Goal: Task Accomplishment & Management: Manage account settings

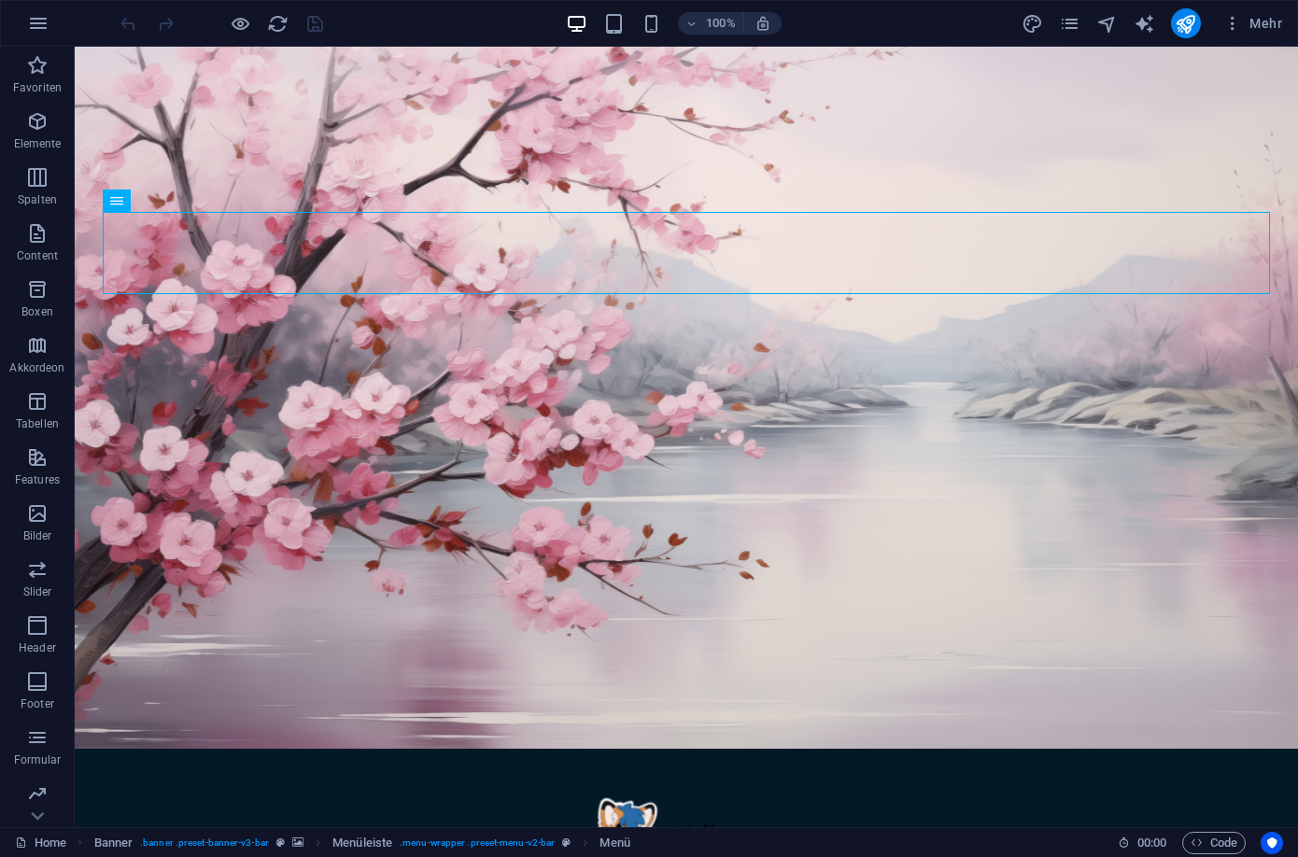
click at [1091, 25] on div "Mehr" at bounding box center [1156, 23] width 268 height 30
click at [1104, 25] on icon "navigator" at bounding box center [1106, 23] width 21 height 21
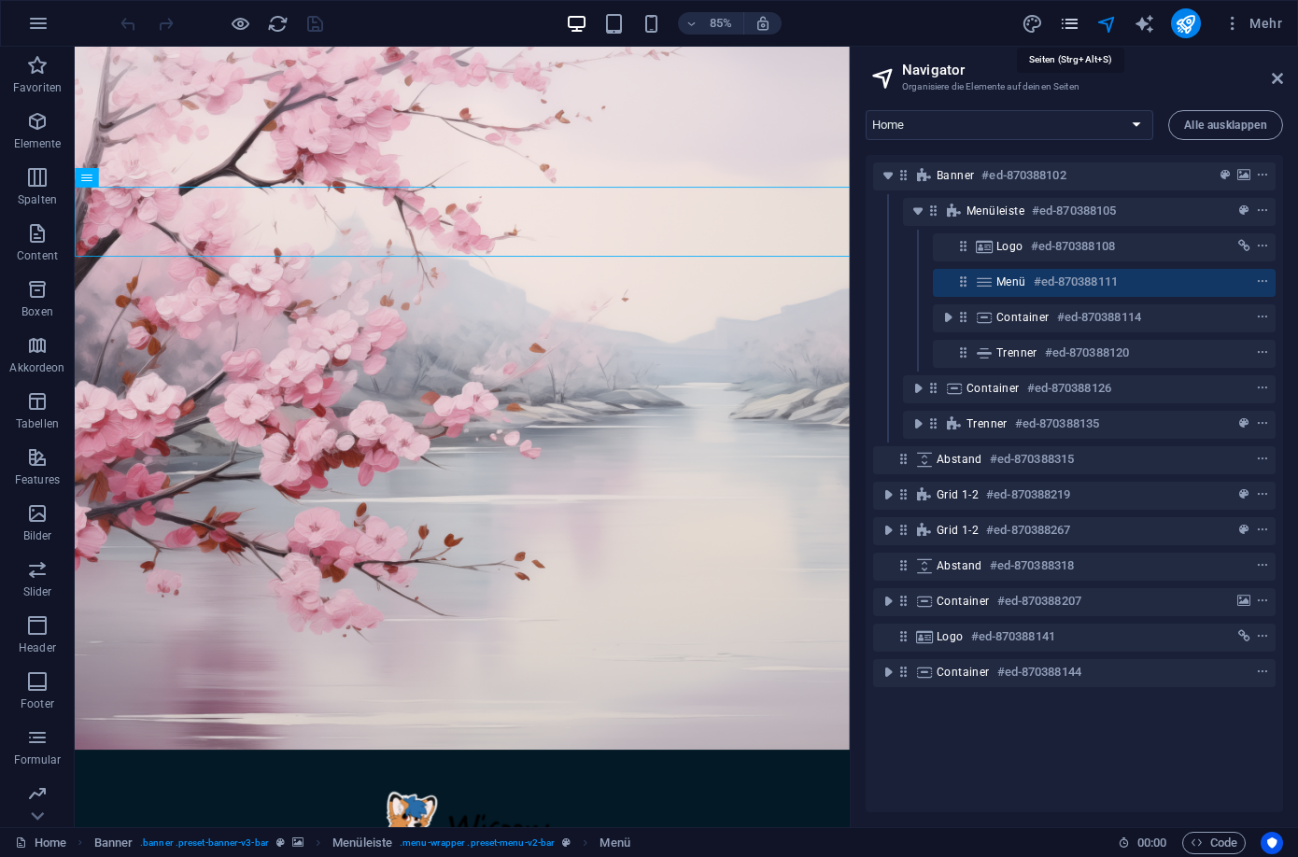
click at [1080, 23] on icon "pages" at bounding box center [1069, 23] width 21 height 21
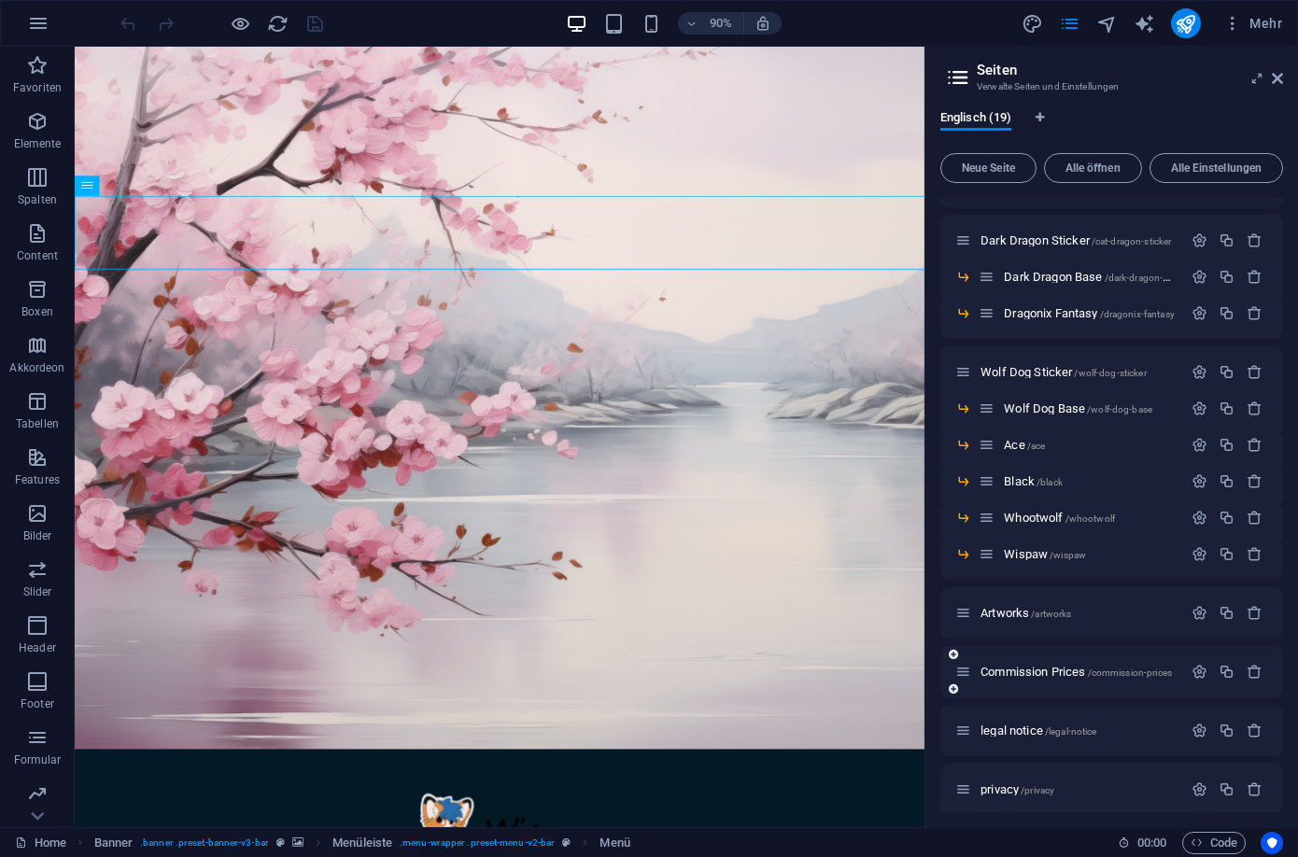
scroll to position [324, 0]
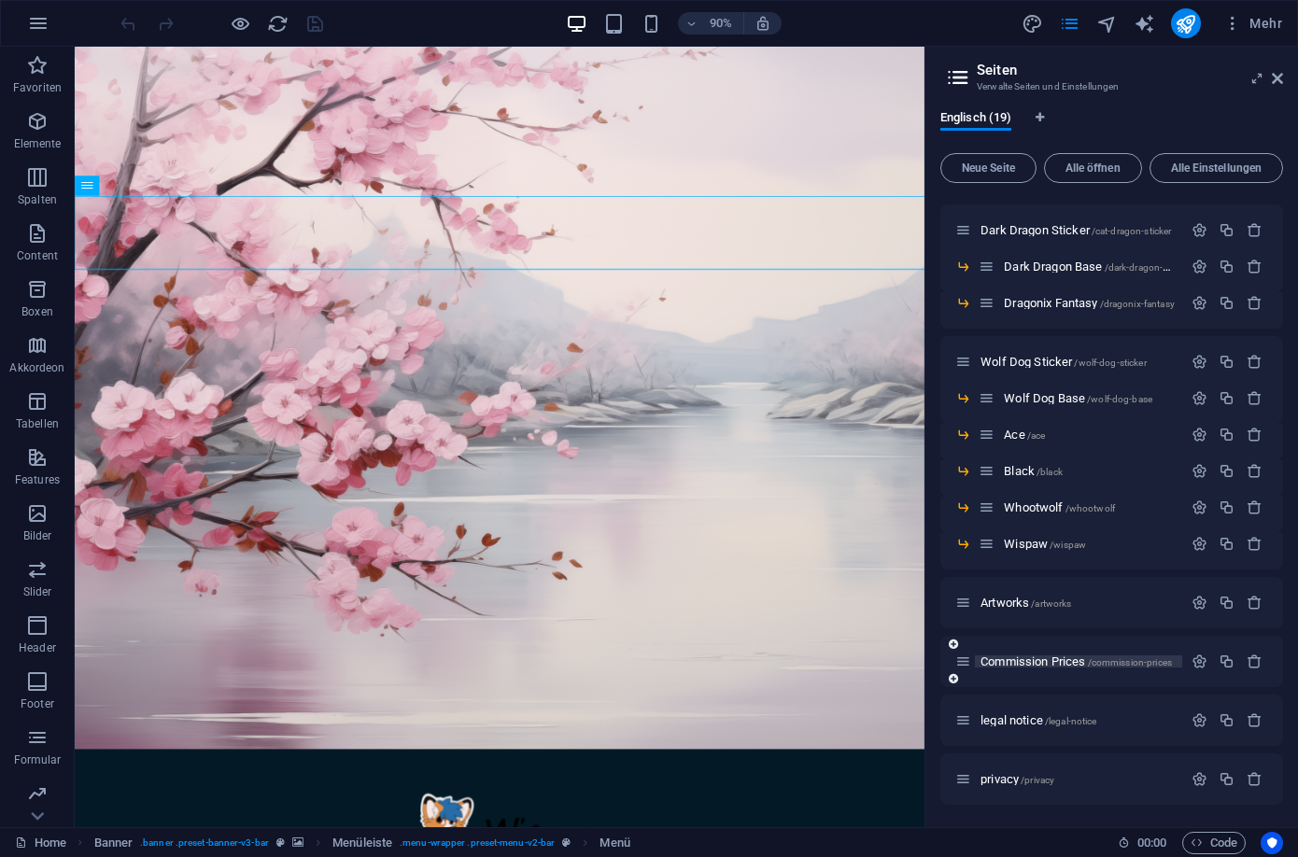
click at [1013, 660] on span "Commission Prices /commission-prices" at bounding box center [1076, 662] width 191 height 14
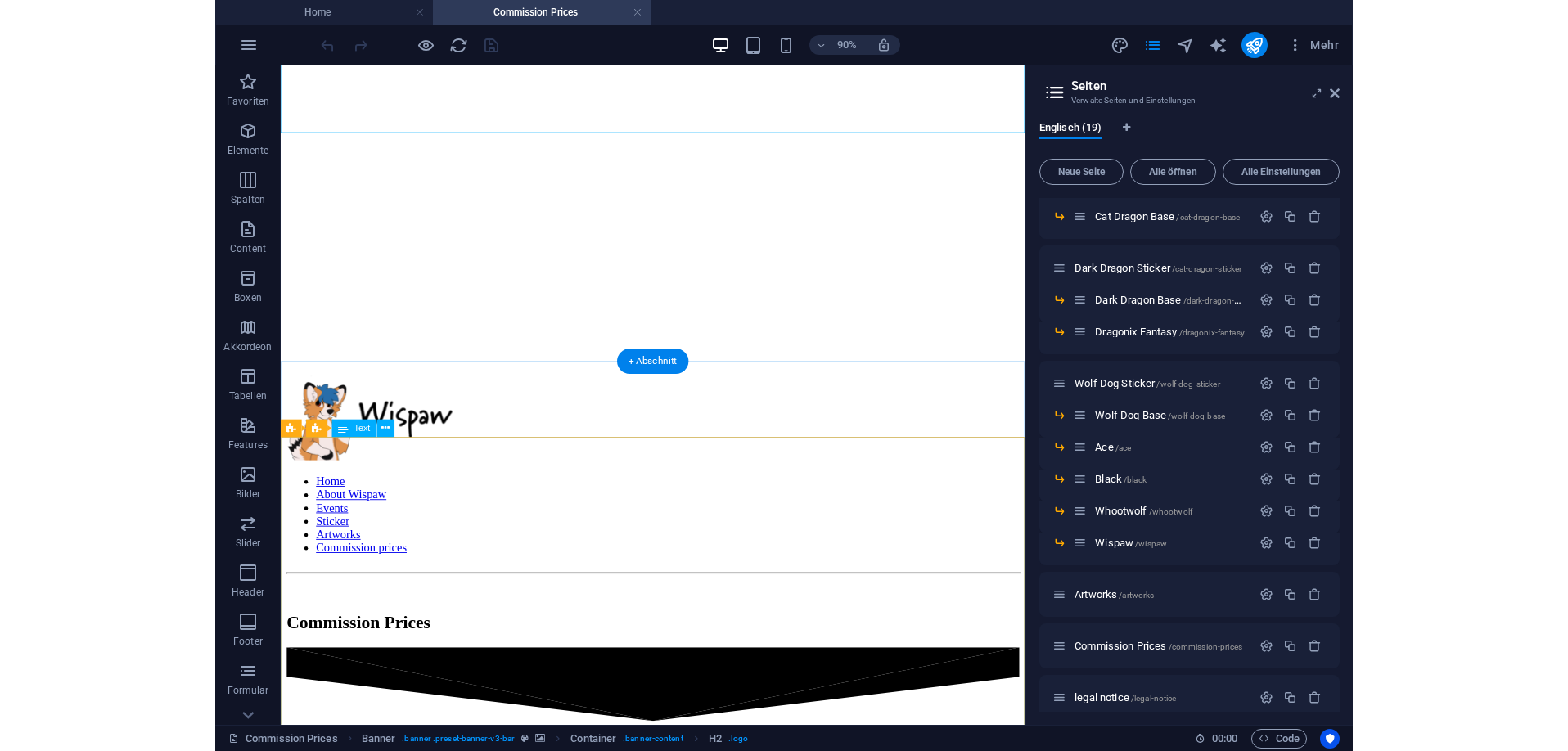
scroll to position [333, 0]
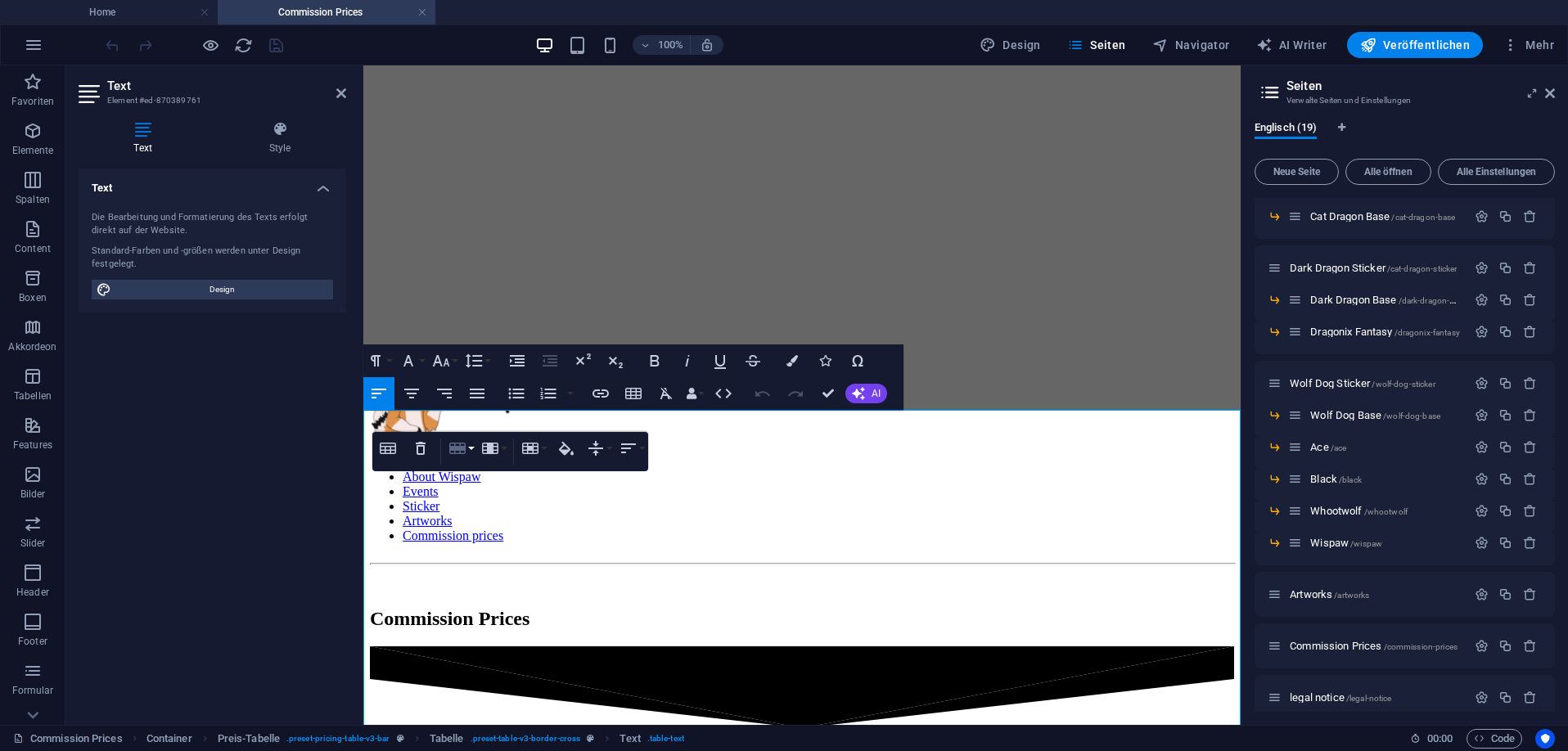
click at [466, 450] on icon "button" at bounding box center [458, 449] width 19 height 19
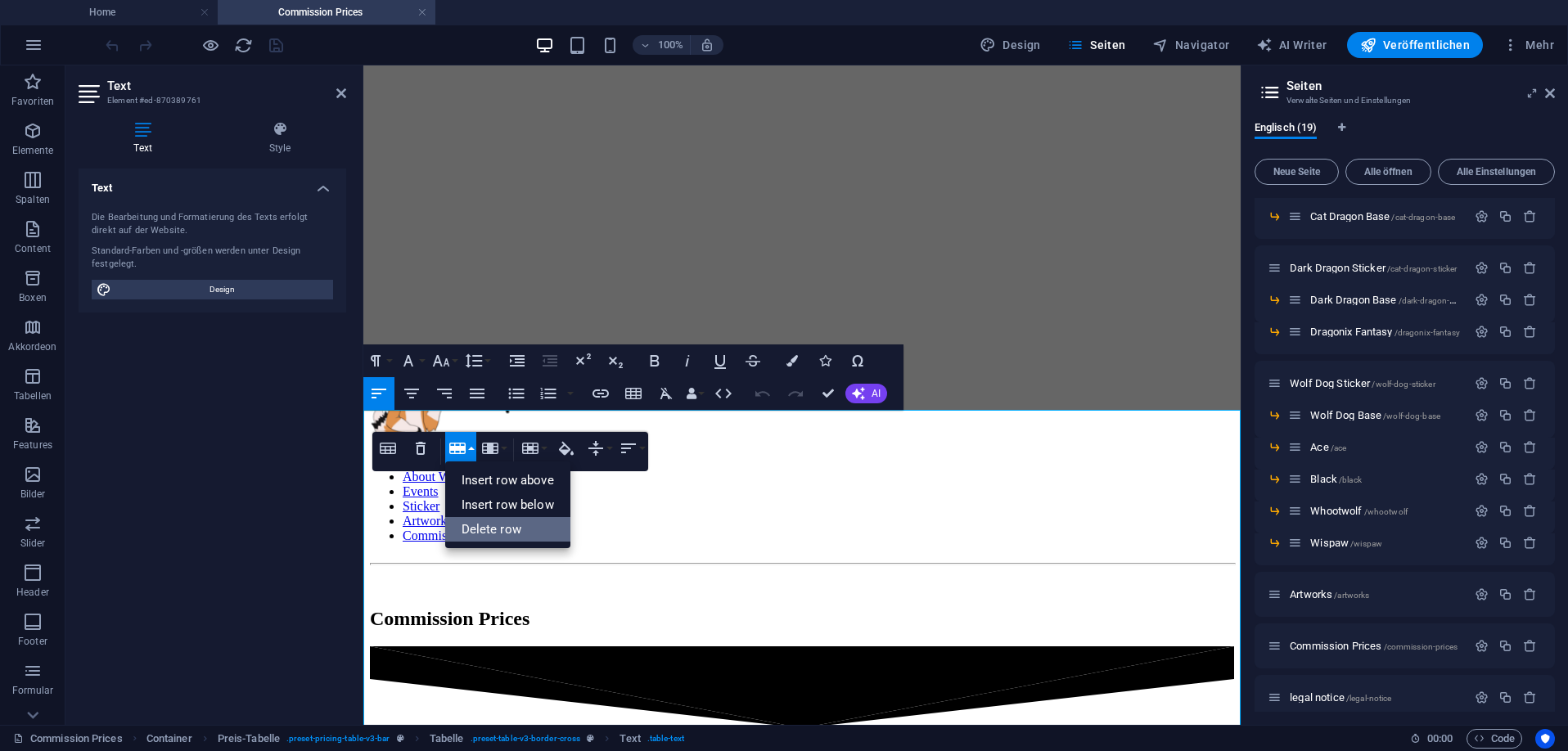
click at [501, 532] on link "Delete row" at bounding box center [507, 529] width 125 height 25
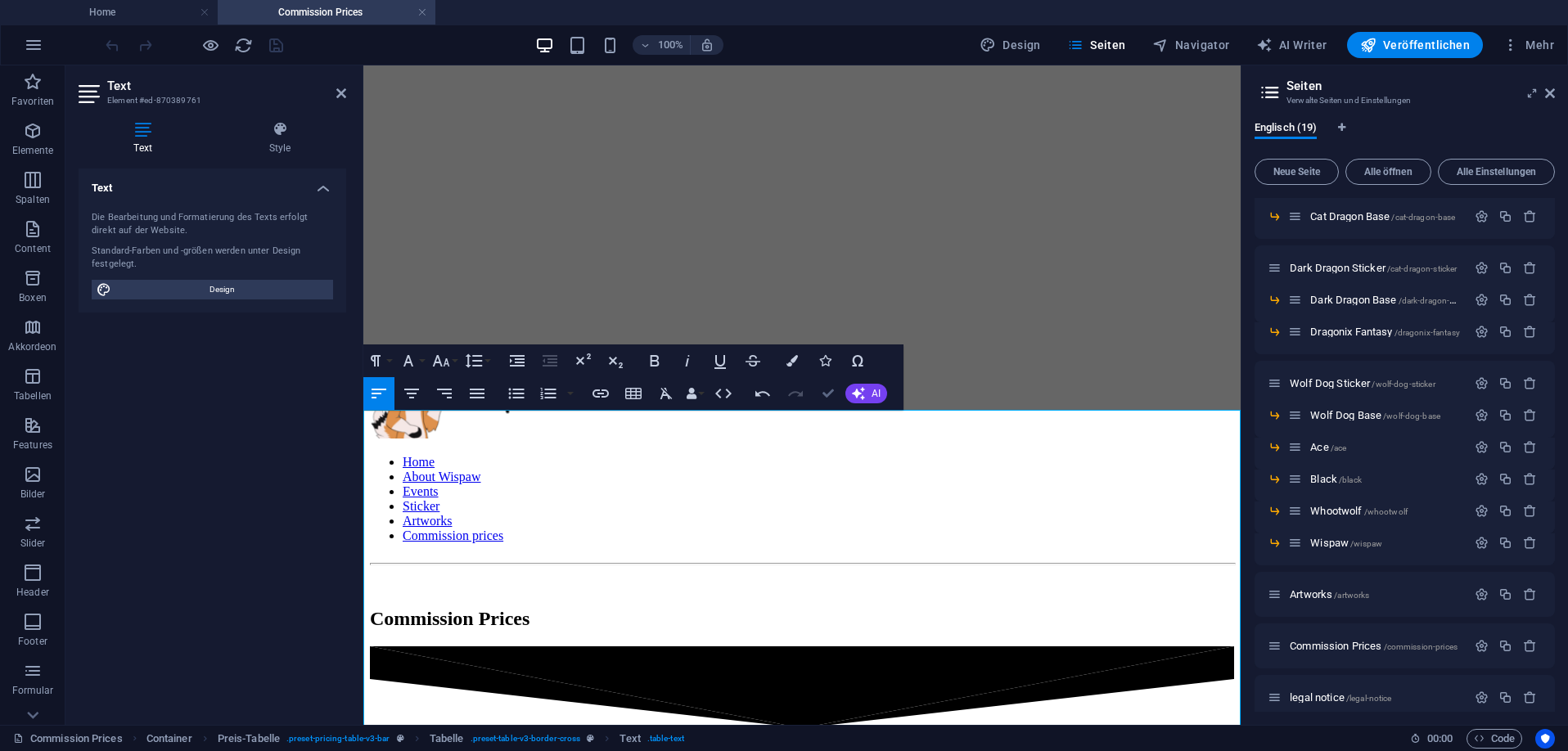
drag, startPoint x: 828, startPoint y: 394, endPoint x: 782, endPoint y: 315, distance: 91.4
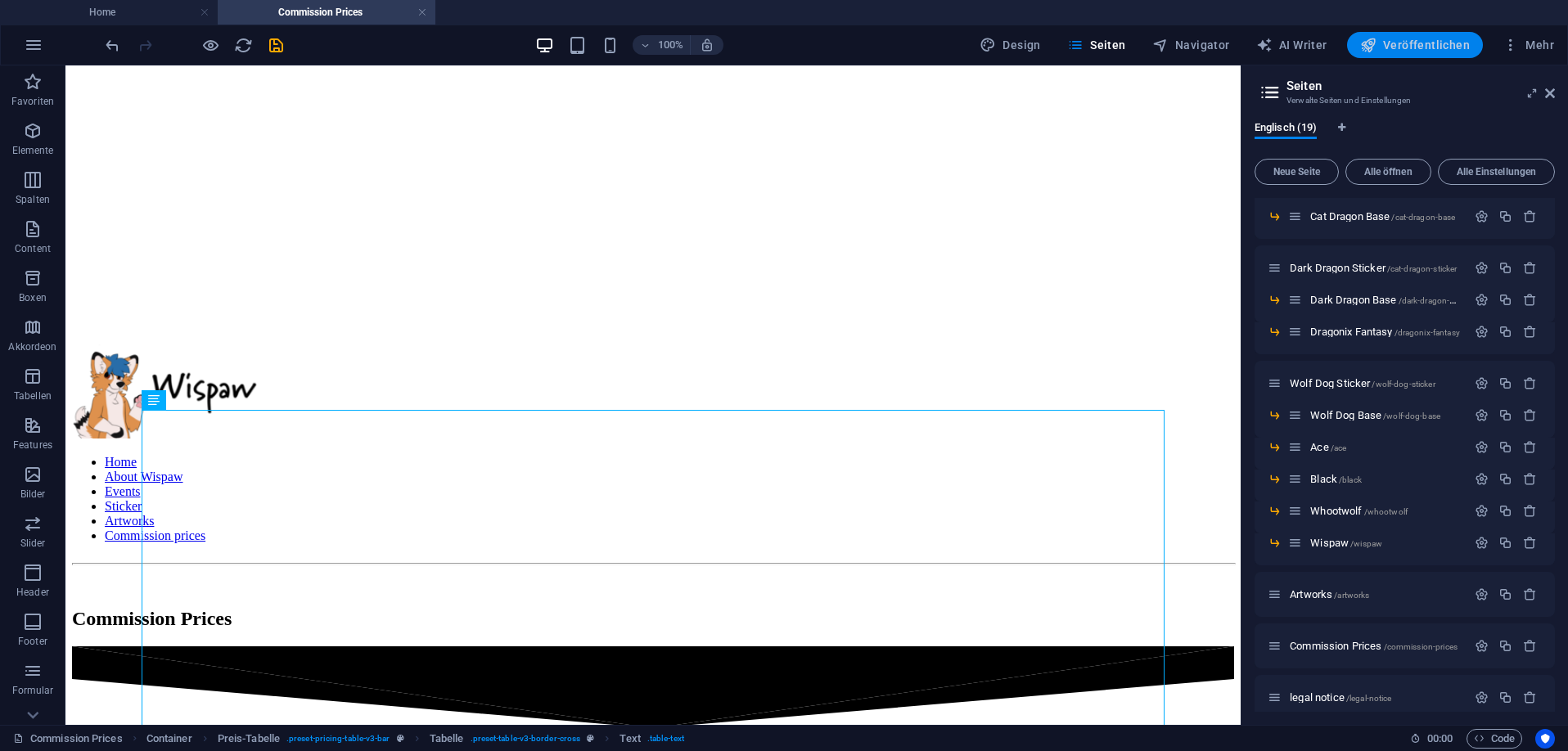
click at [1137, 49] on icon "button" at bounding box center [1368, 45] width 17 height 17
